Goal: Task Accomplishment & Management: Manage account settings

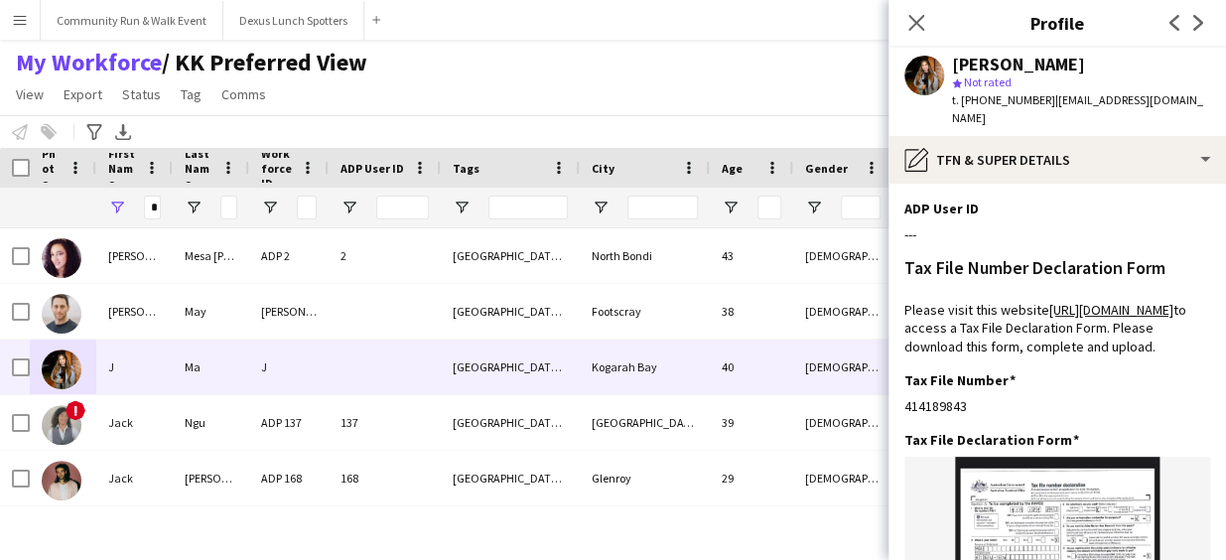
click at [917, 23] on icon at bounding box center [916, 23] width 16 height 16
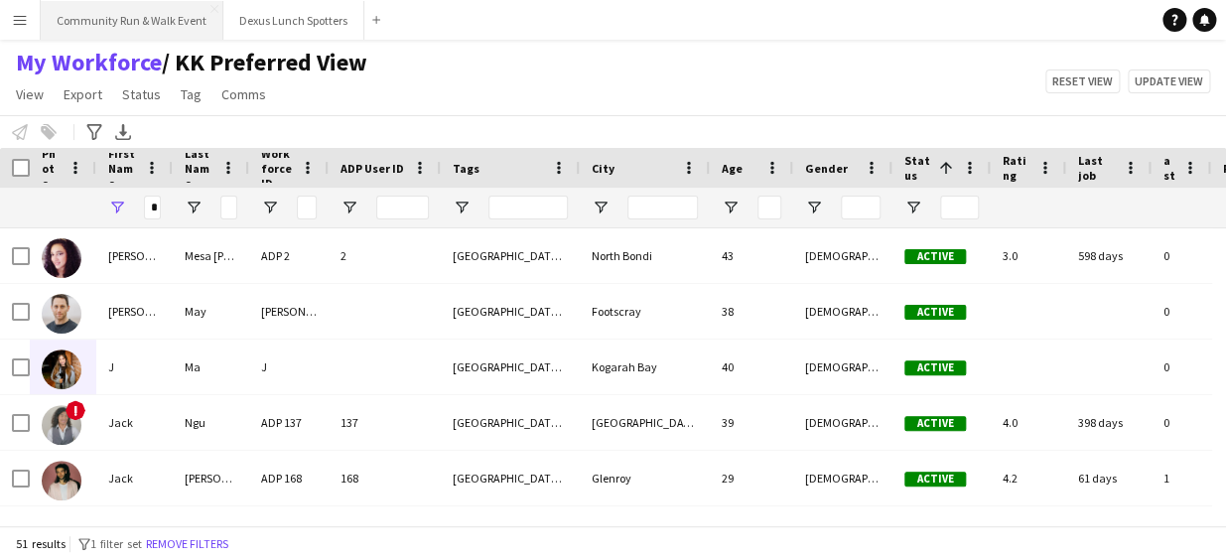
click at [140, 19] on button "Community Run & Walk Event Close" at bounding box center [132, 20] width 183 height 39
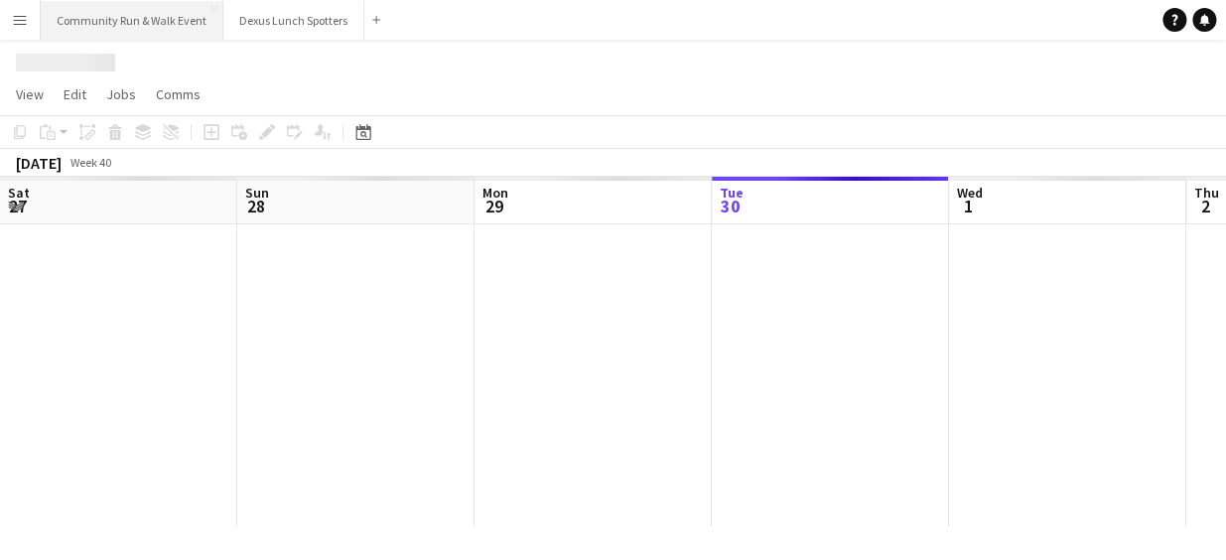
scroll to position [0, 474]
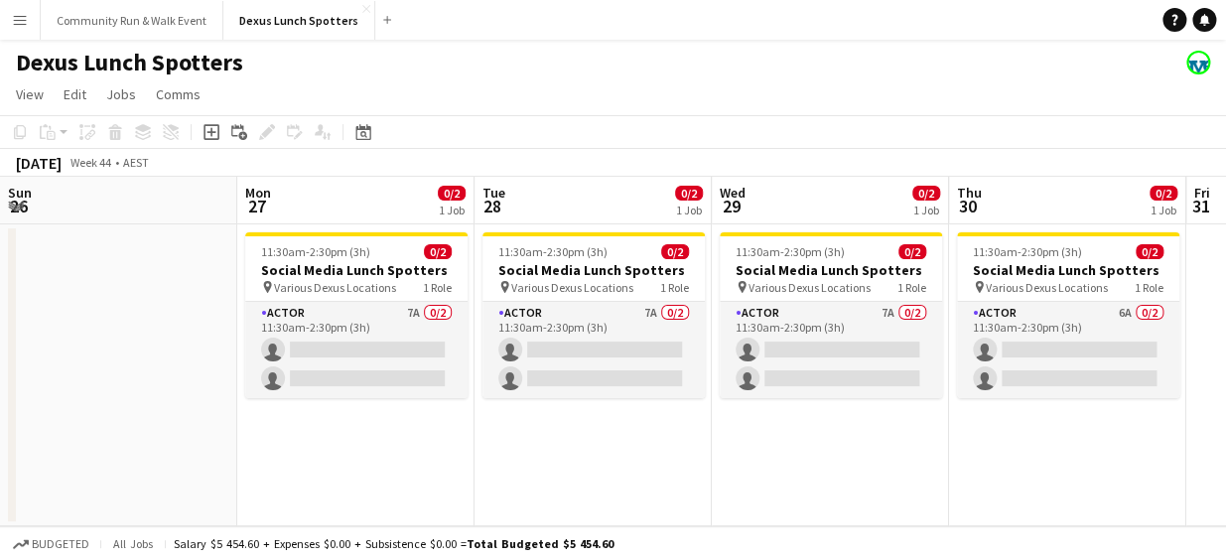
scroll to position [0, 629]
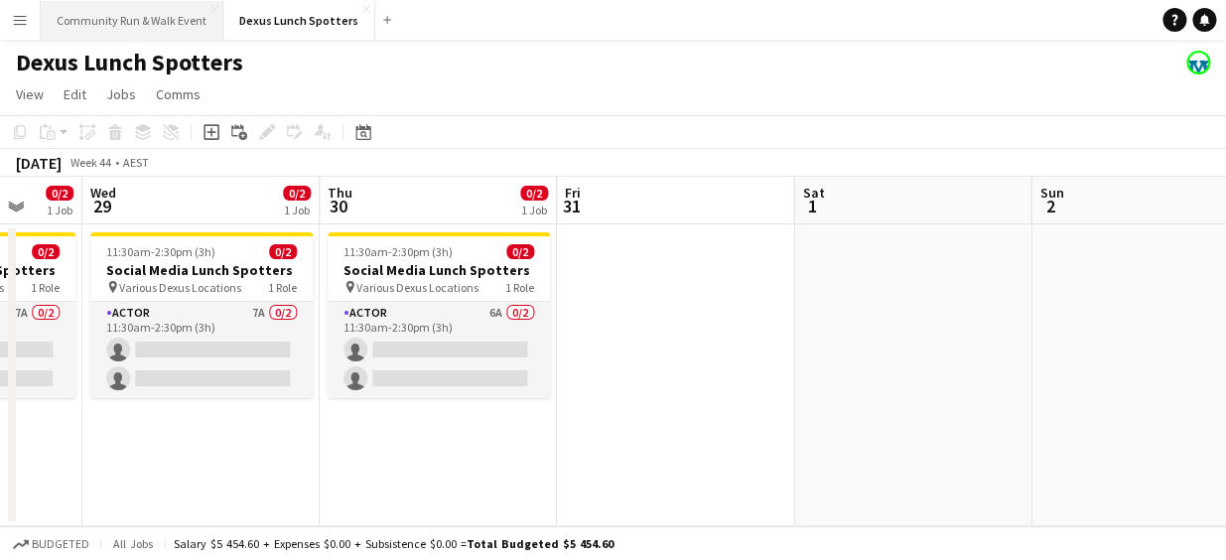
click at [99, 27] on button "Community Run & Walk Event Close" at bounding box center [132, 20] width 183 height 39
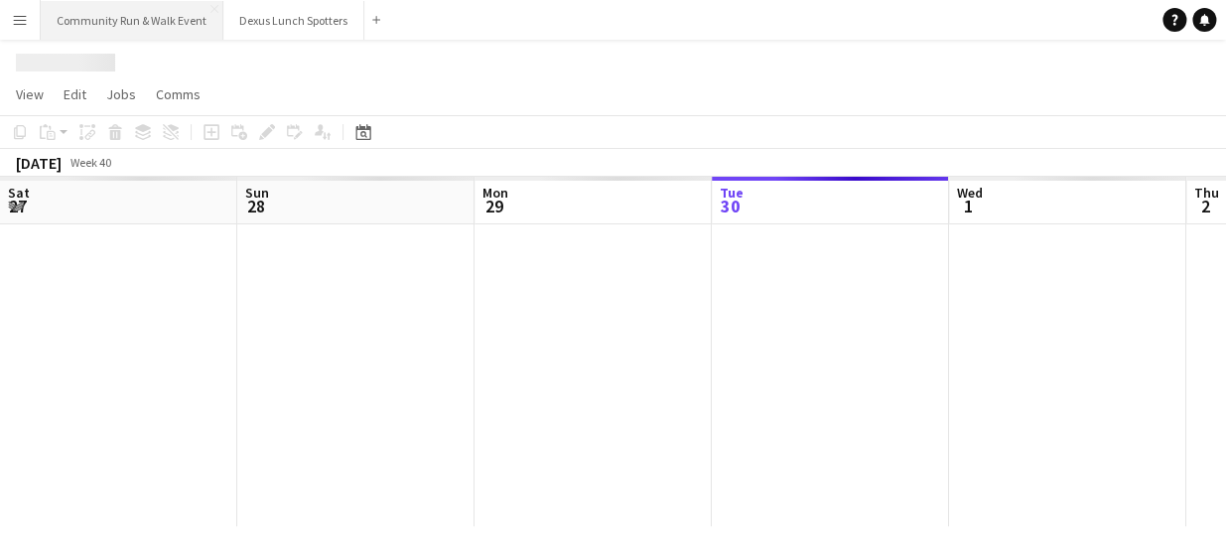
scroll to position [0, 474]
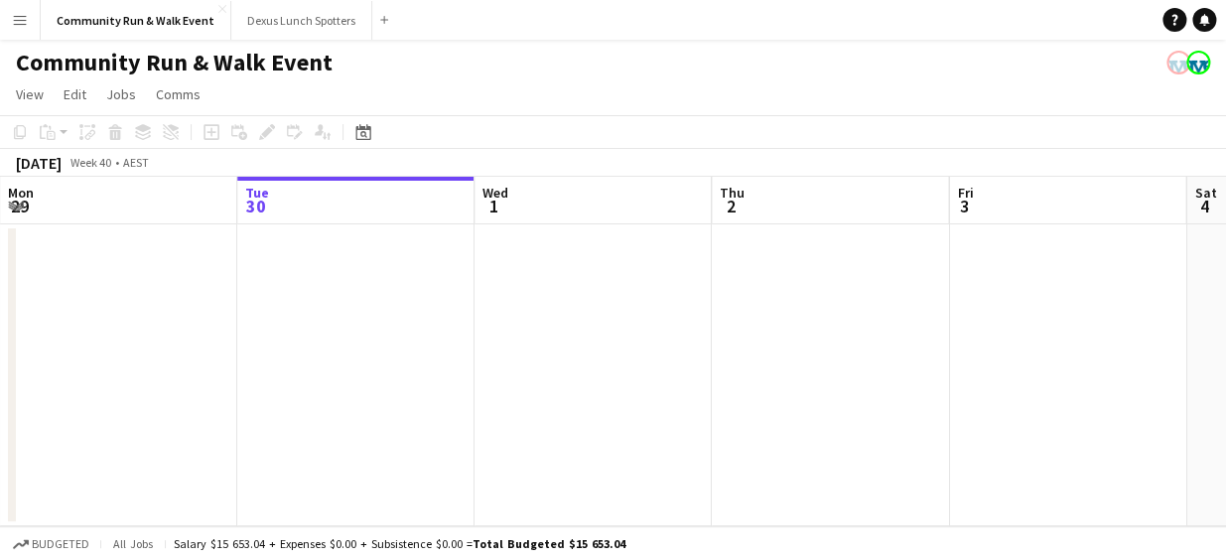
click at [347, 128] on div "Date picker SEP 2025 SEP 2025 Monday M Tuesday T Wednesday W Thursday T Friday …" at bounding box center [356, 132] width 45 height 24
click at [355, 130] on icon at bounding box center [362, 132] width 15 height 16
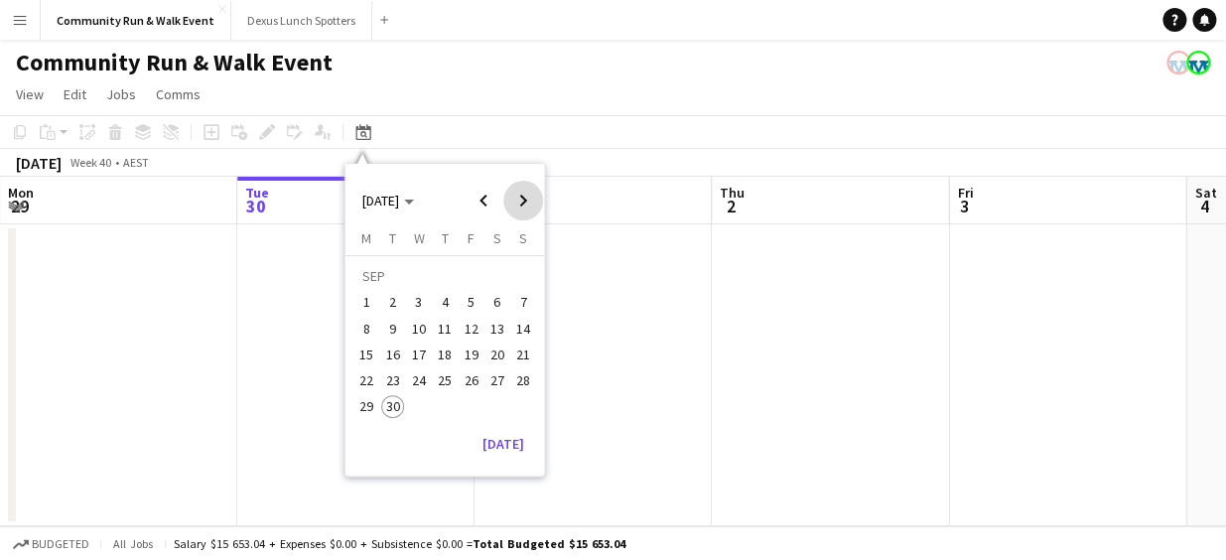
click at [511, 191] on span "Next month" at bounding box center [523, 201] width 40 height 40
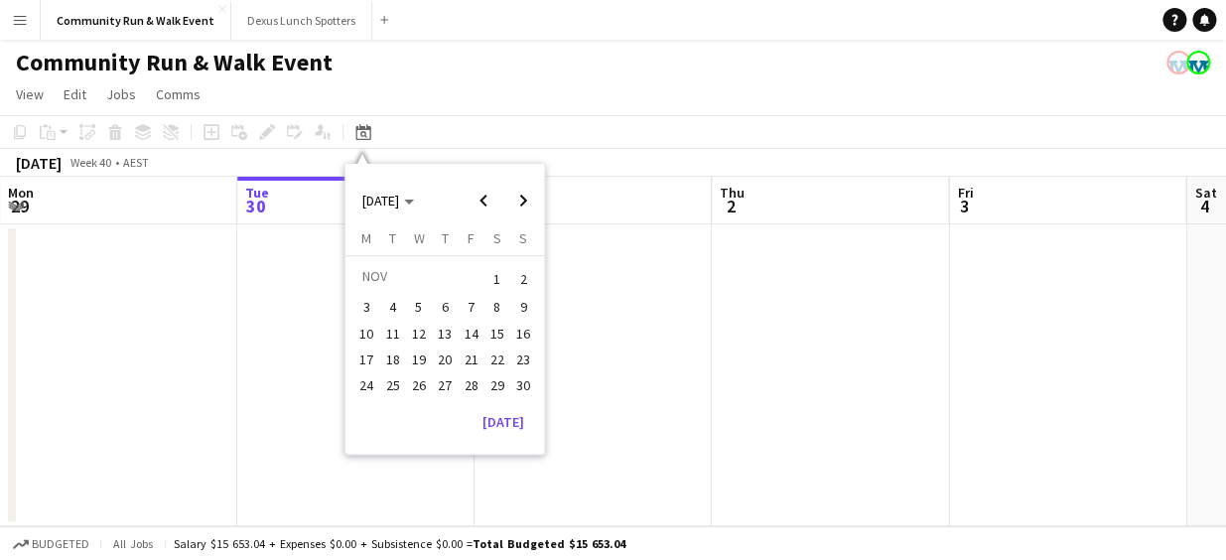
click at [525, 325] on span "16" at bounding box center [523, 334] width 24 height 24
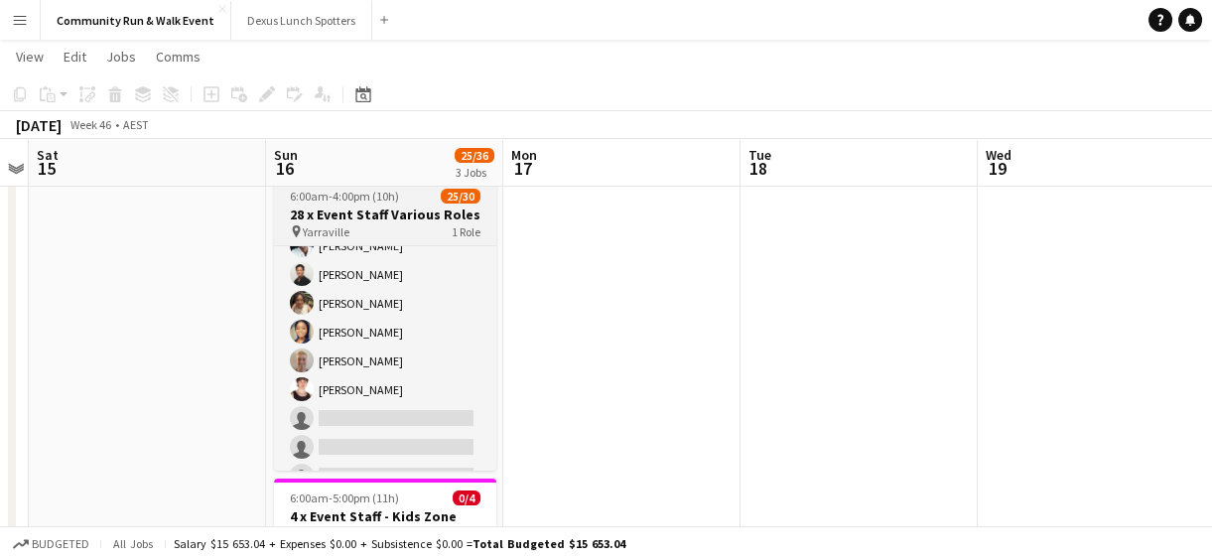
scroll to position [677, 0]
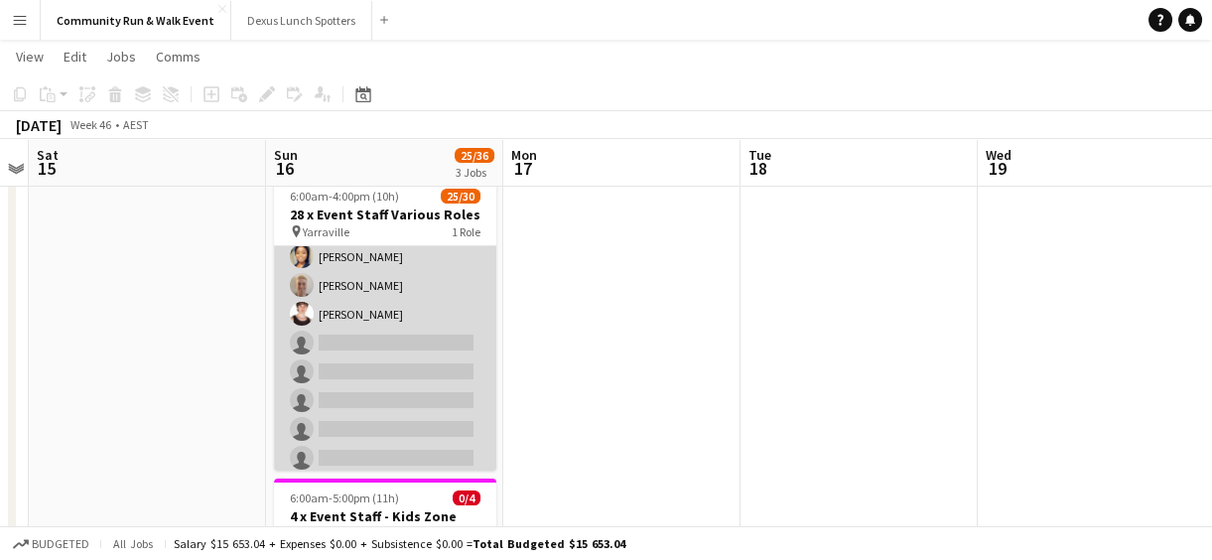
click at [329, 268] on app-card-role "Brand Ambassador Sun 12I 1A 25/30 6:00am-4:00pm (10h) Marlon Dance-Hooi Madelei…" at bounding box center [385, 23] width 222 height 908
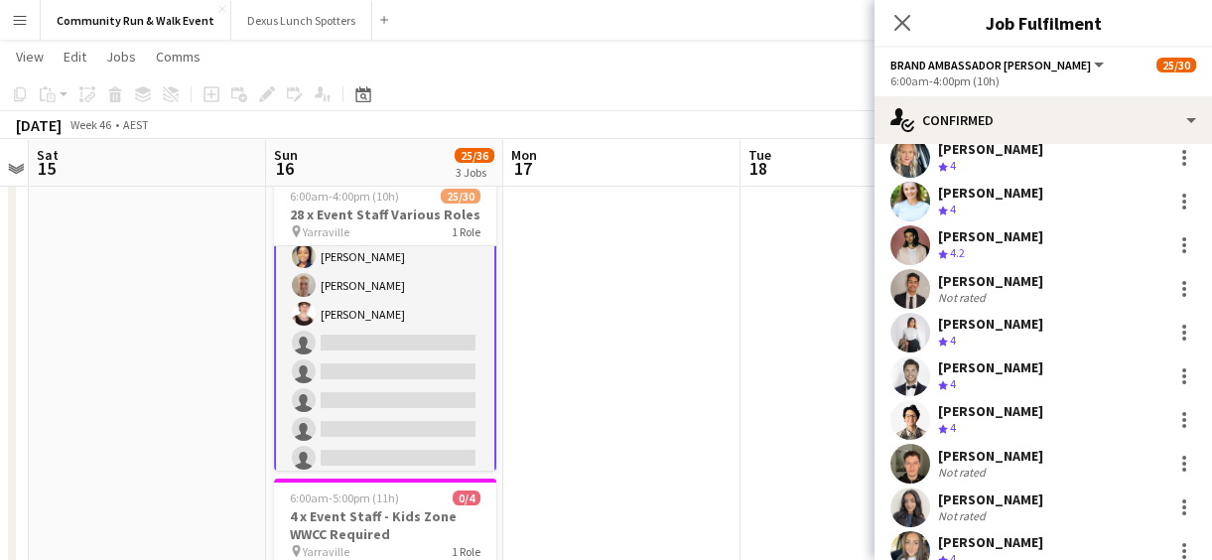
scroll to position [483, 0]
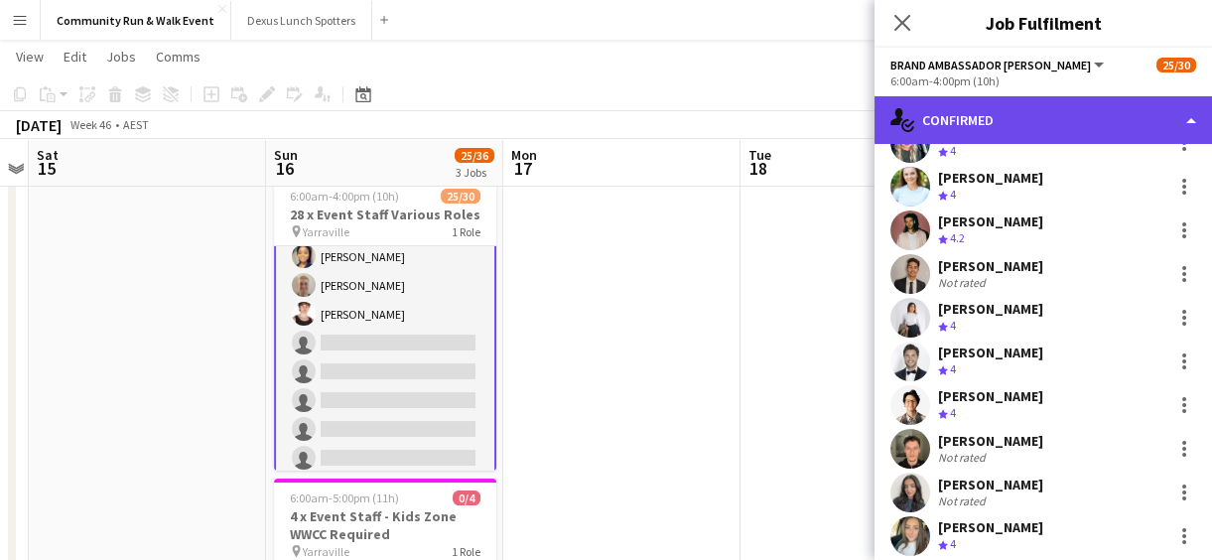
click at [1050, 106] on div "single-neutral-actions-check-2 Confirmed" at bounding box center [1042, 120] width 337 height 48
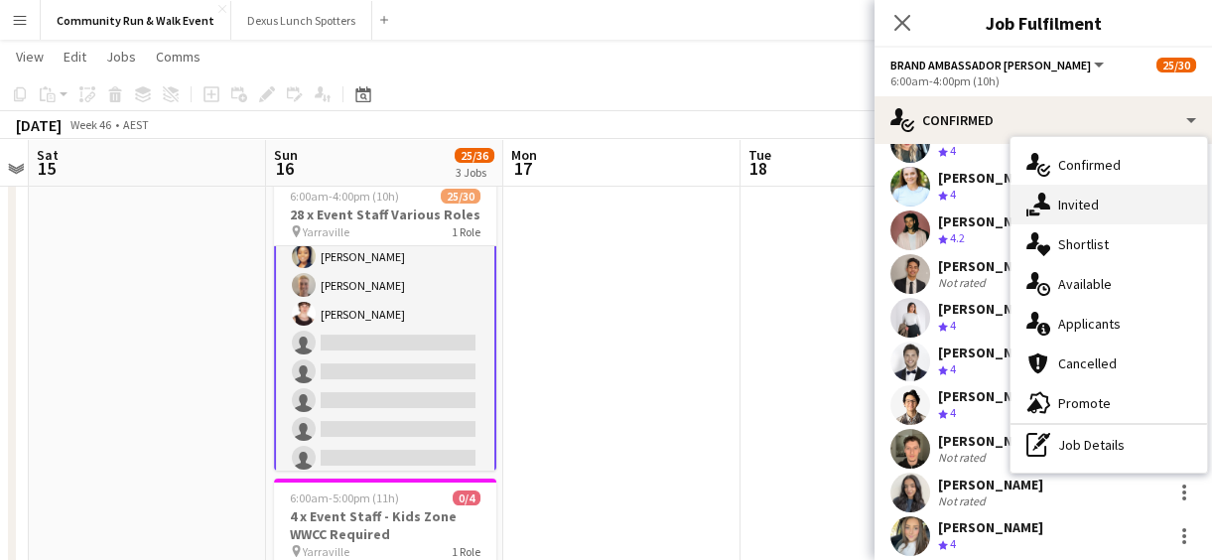
click at [1073, 207] on span "Invited" at bounding box center [1078, 204] width 41 height 18
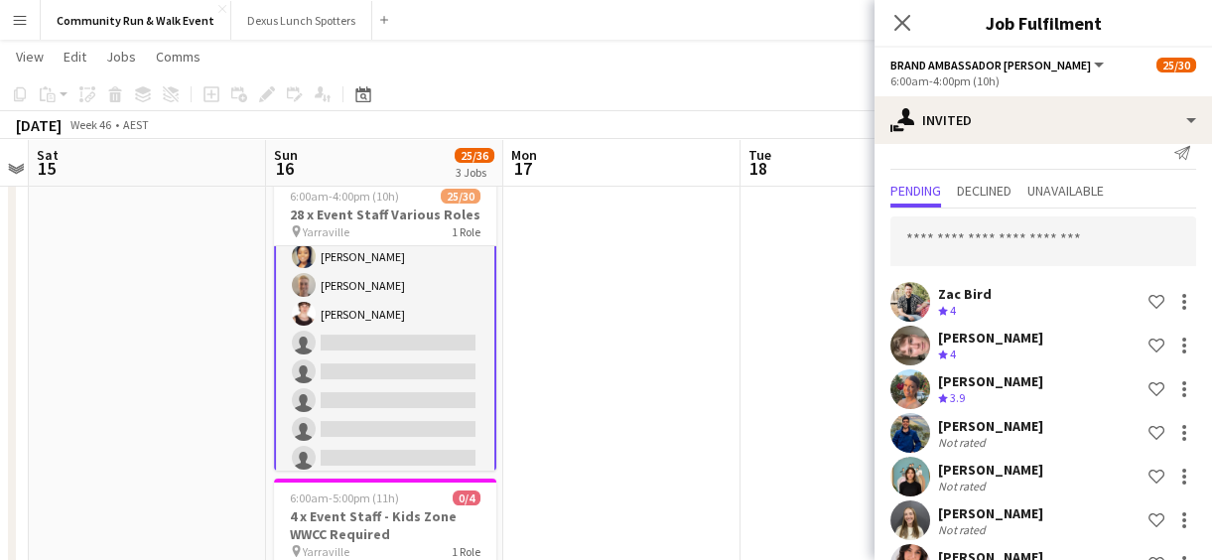
scroll to position [56, 0]
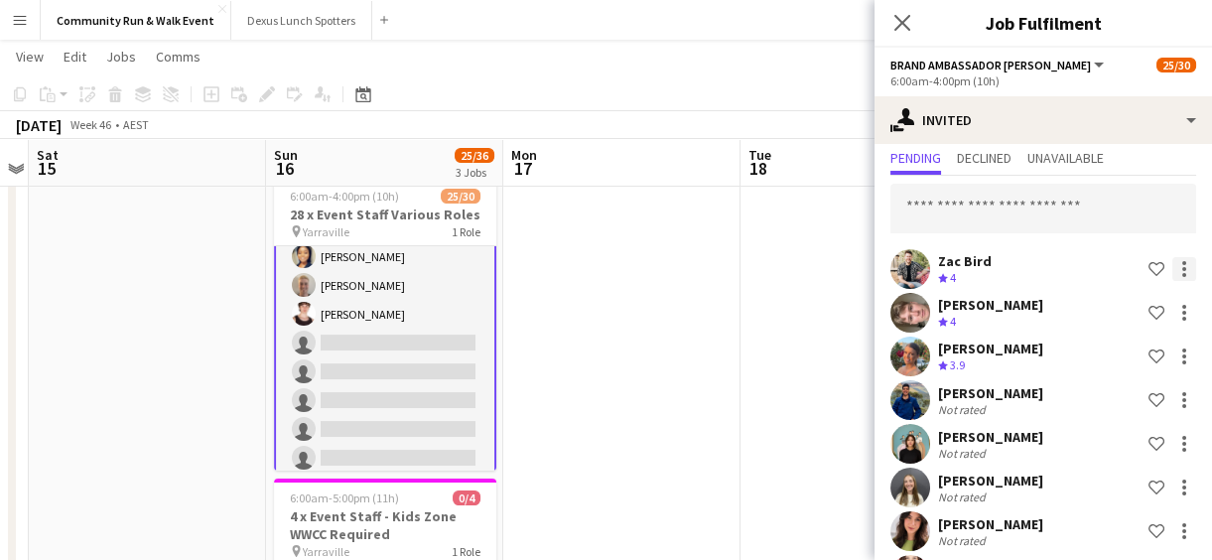
click at [1175, 267] on div at bounding box center [1184, 269] width 24 height 24
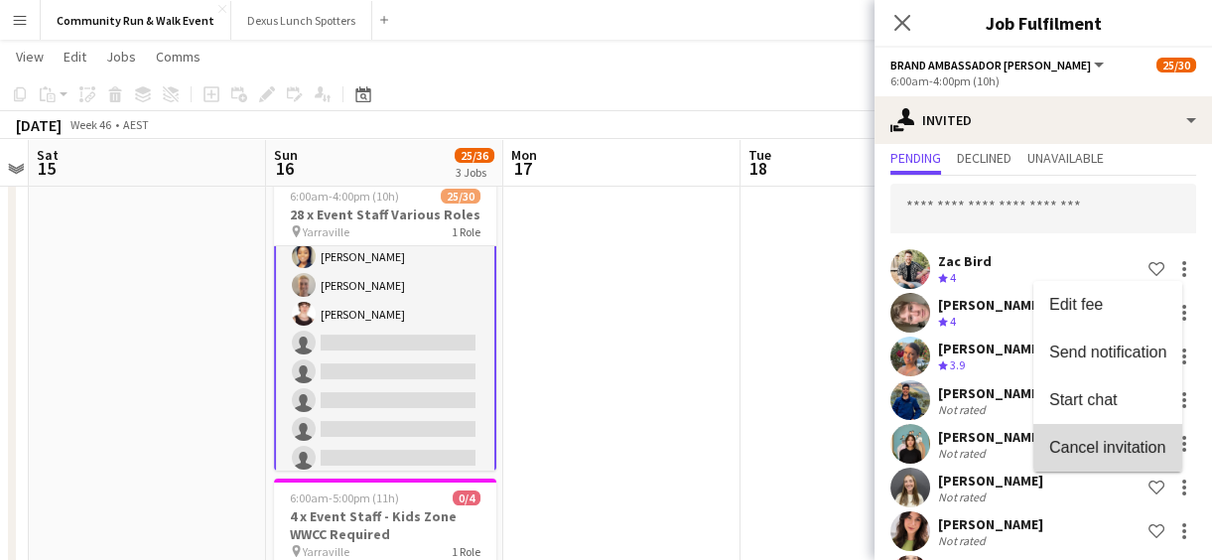
click at [1098, 445] on span "Cancel invitation" at bounding box center [1107, 447] width 116 height 17
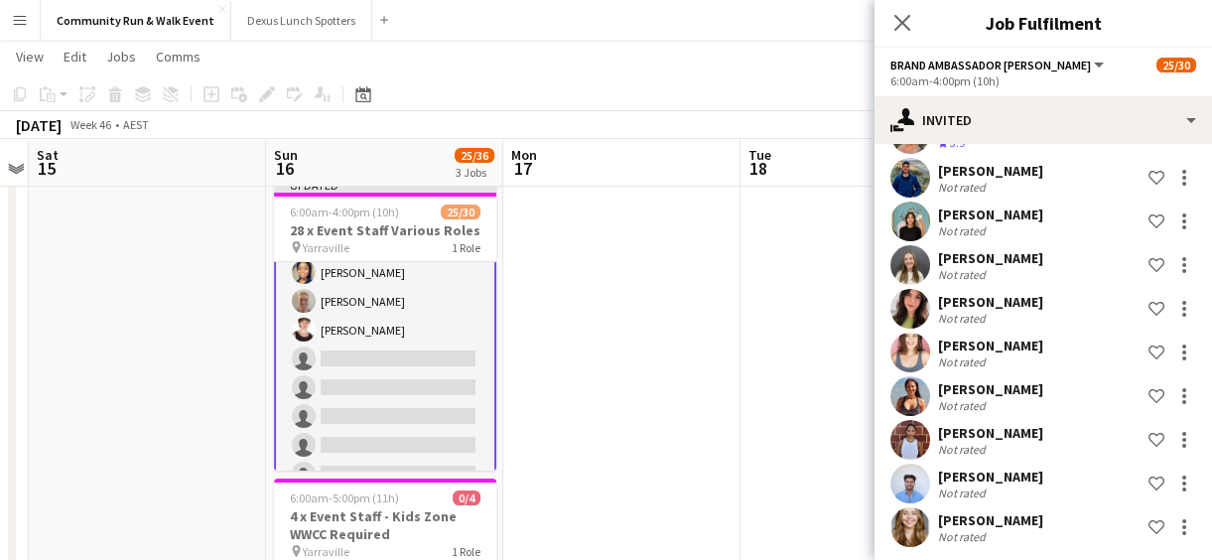
scroll to position [240, 0]
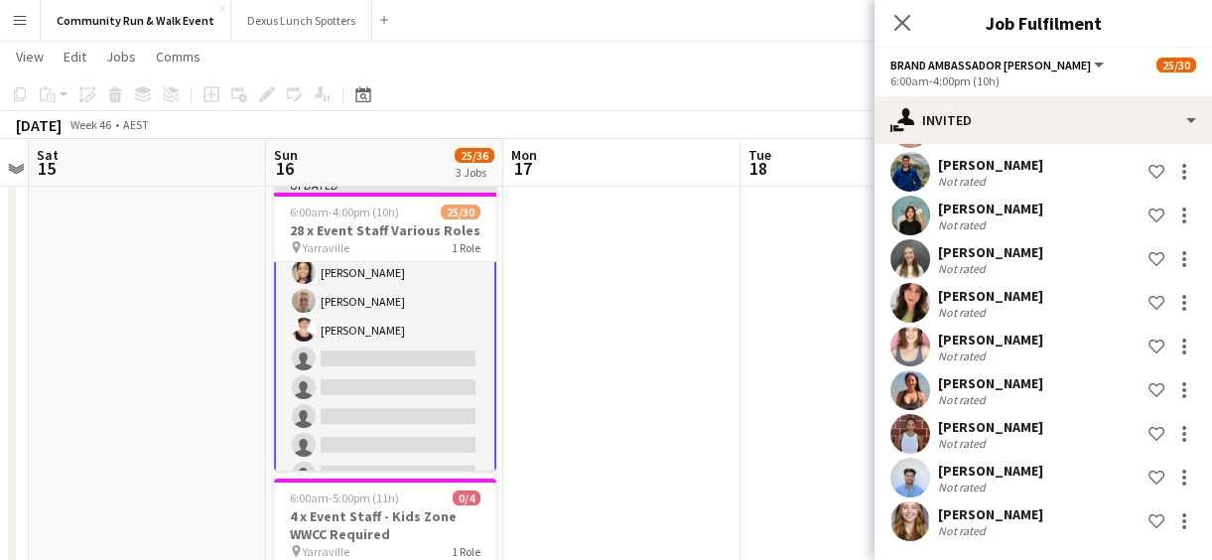
click at [678, 354] on app-date-cell at bounding box center [621, 369] width 237 height 785
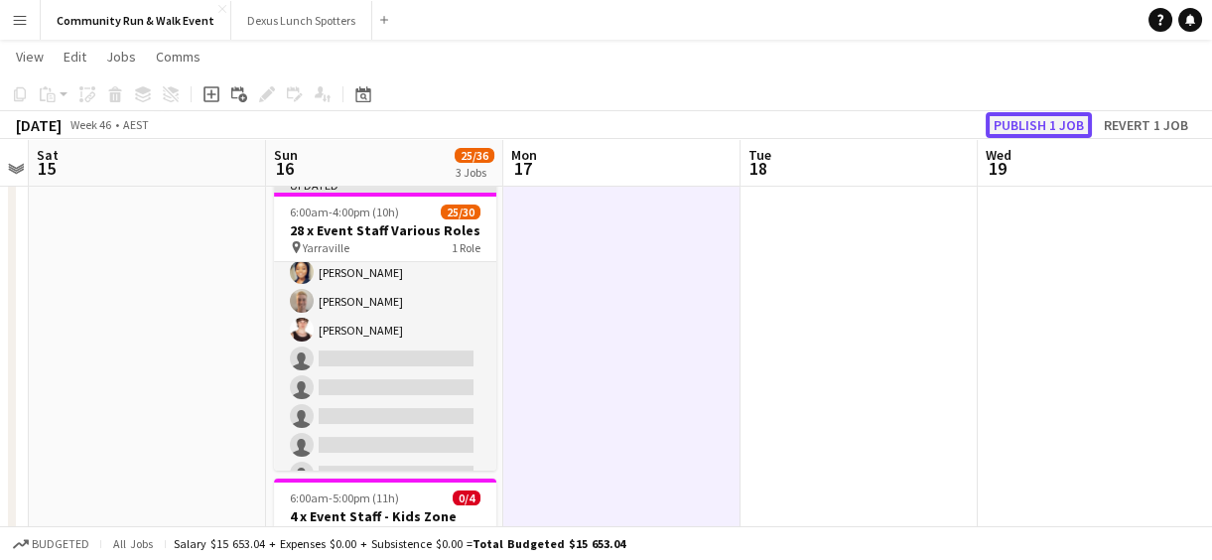
click at [1024, 121] on button "Publish 1 job" at bounding box center [1038, 125] width 106 height 26
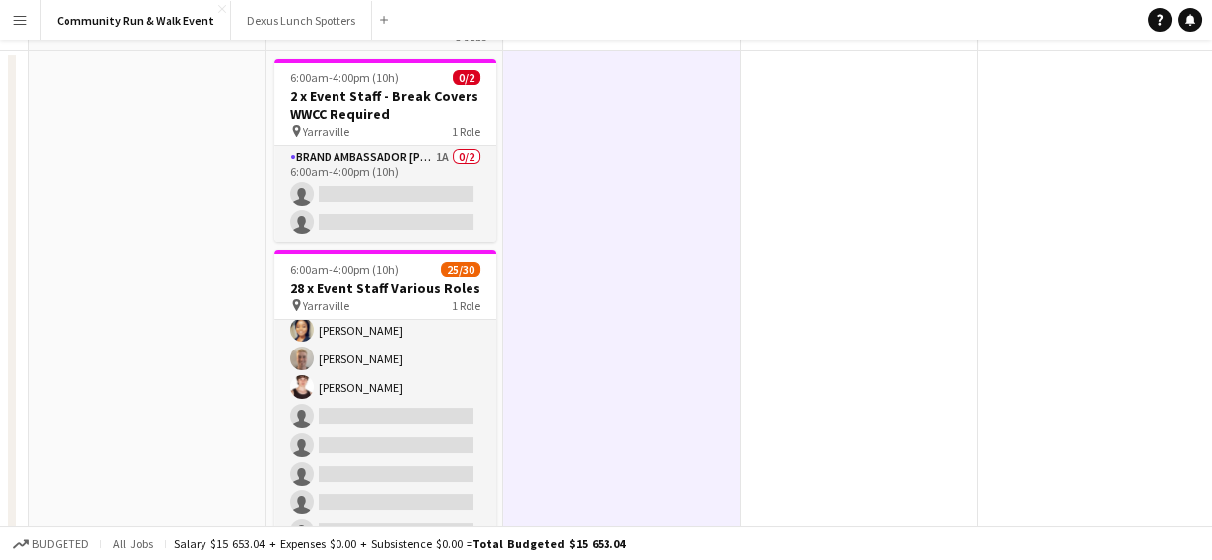
scroll to position [0, 0]
